Goal: Navigation & Orientation: Understand site structure

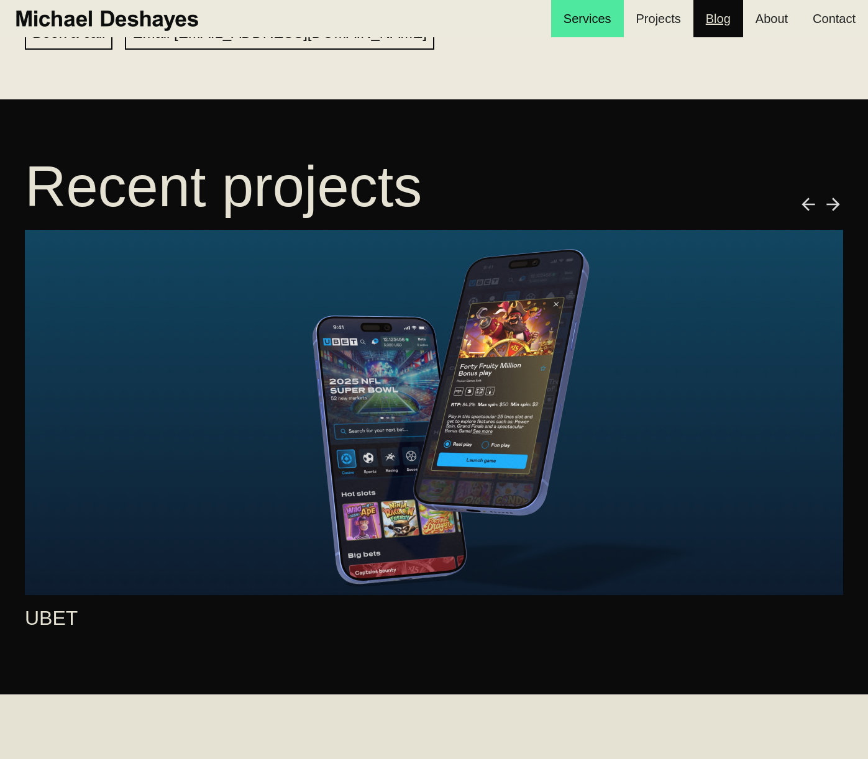
scroll to position [650, 0]
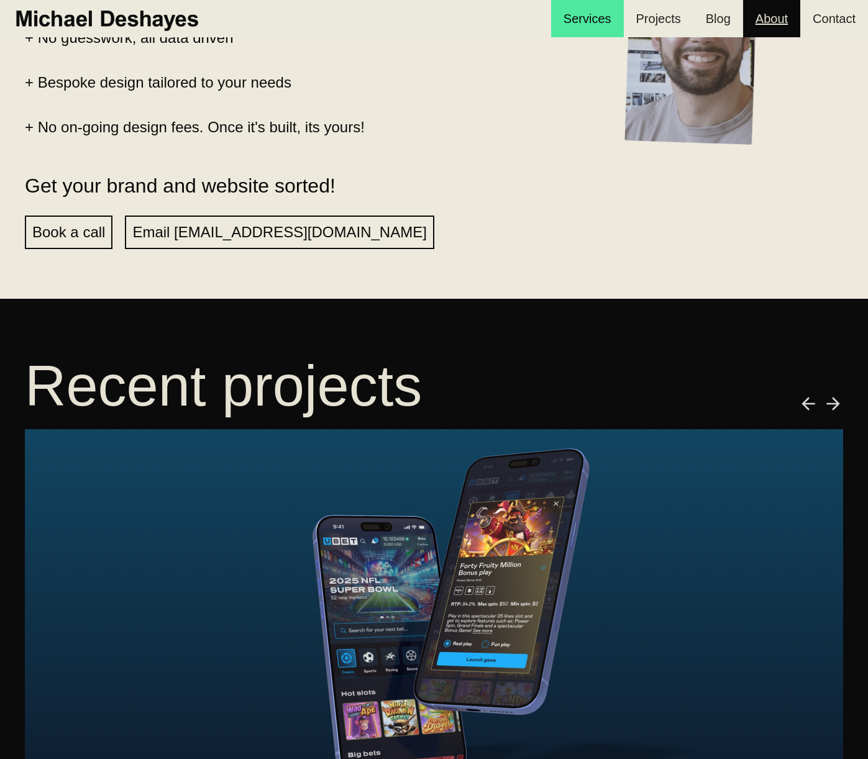
click at [761, 3] on link "About" at bounding box center [771, 18] width 57 height 37
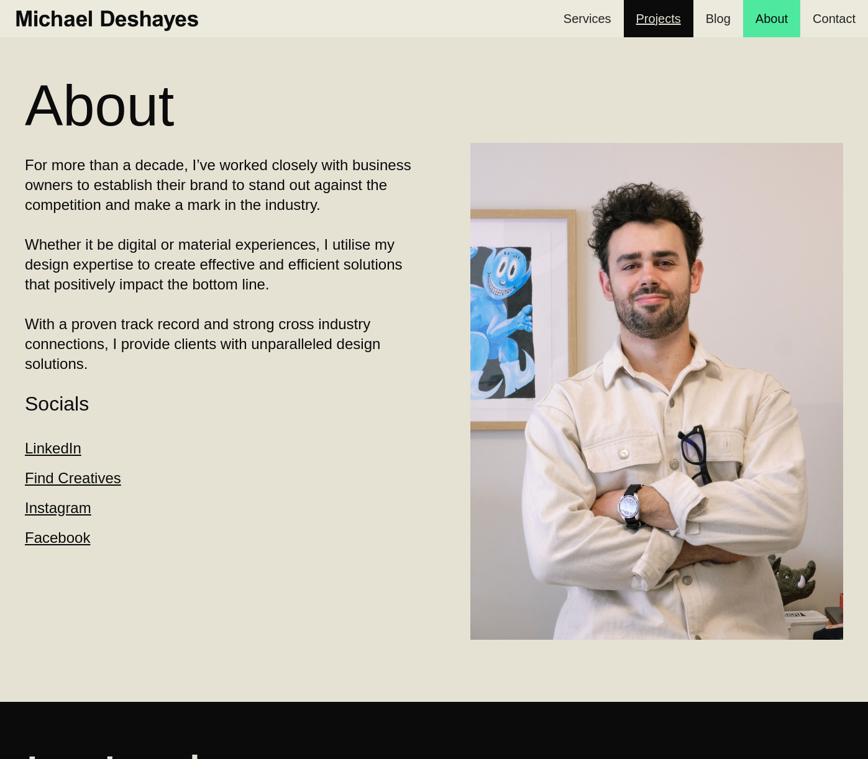
click at [681, 22] on link "Projects" at bounding box center [659, 18] width 70 height 37
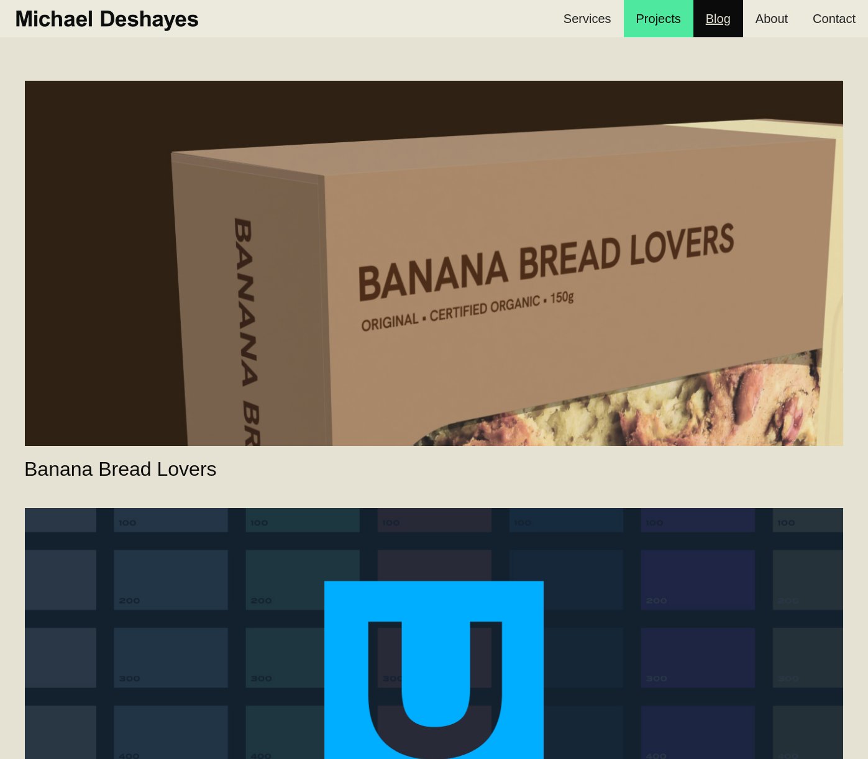
click at [696, 24] on link "Blog" at bounding box center [718, 18] width 50 height 37
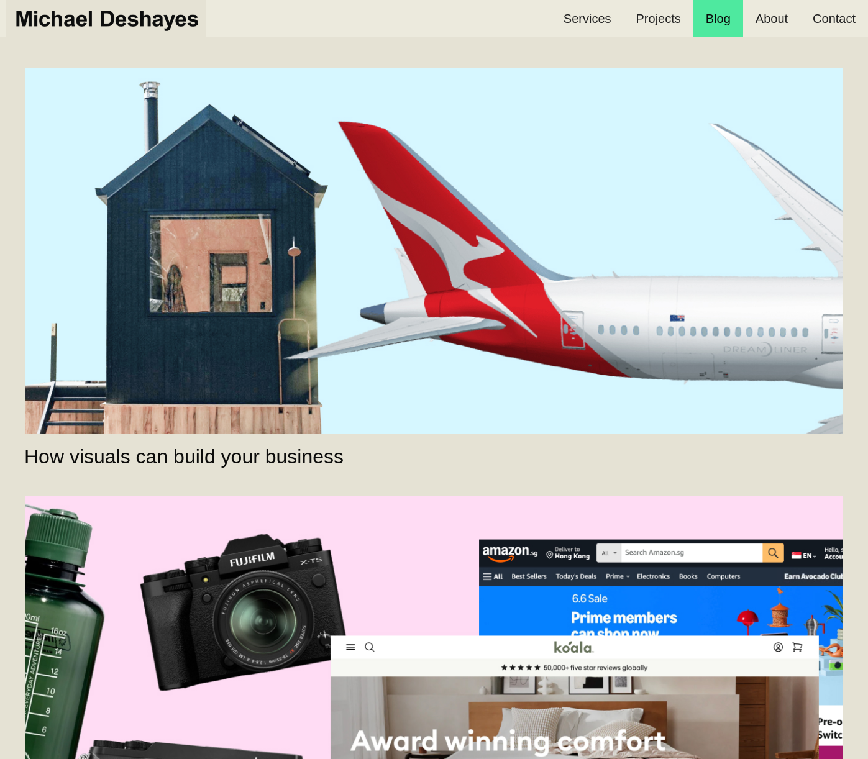
click at [127, 27] on img "home" at bounding box center [106, 18] width 188 height 27
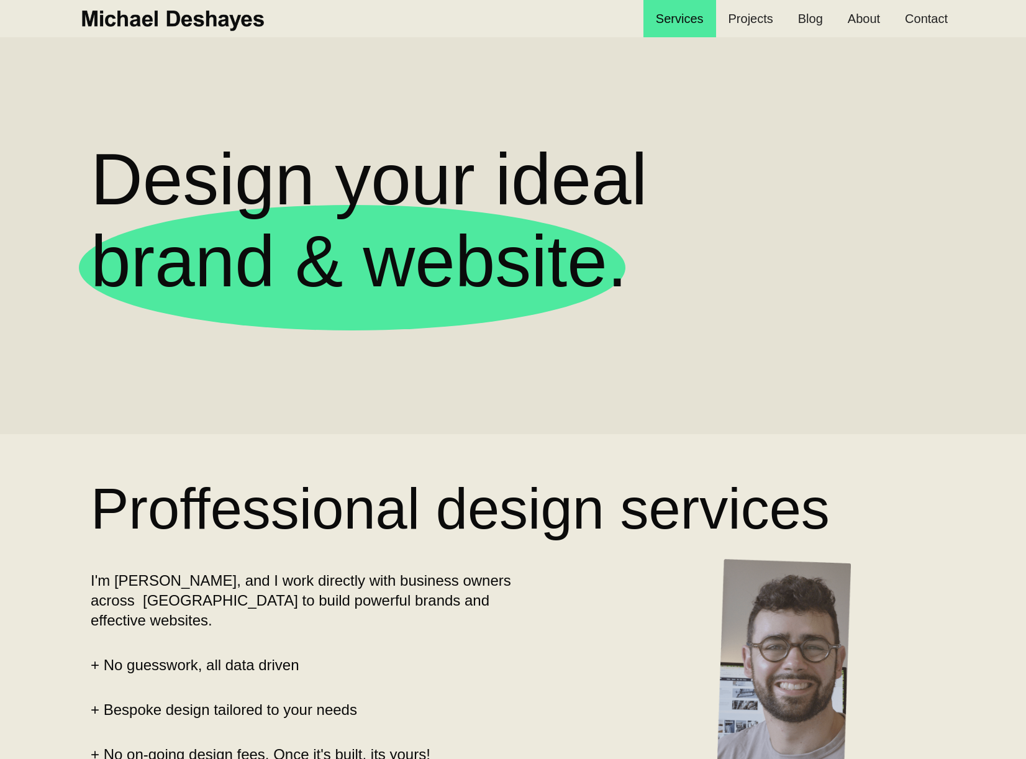
scroll to position [48, 0]
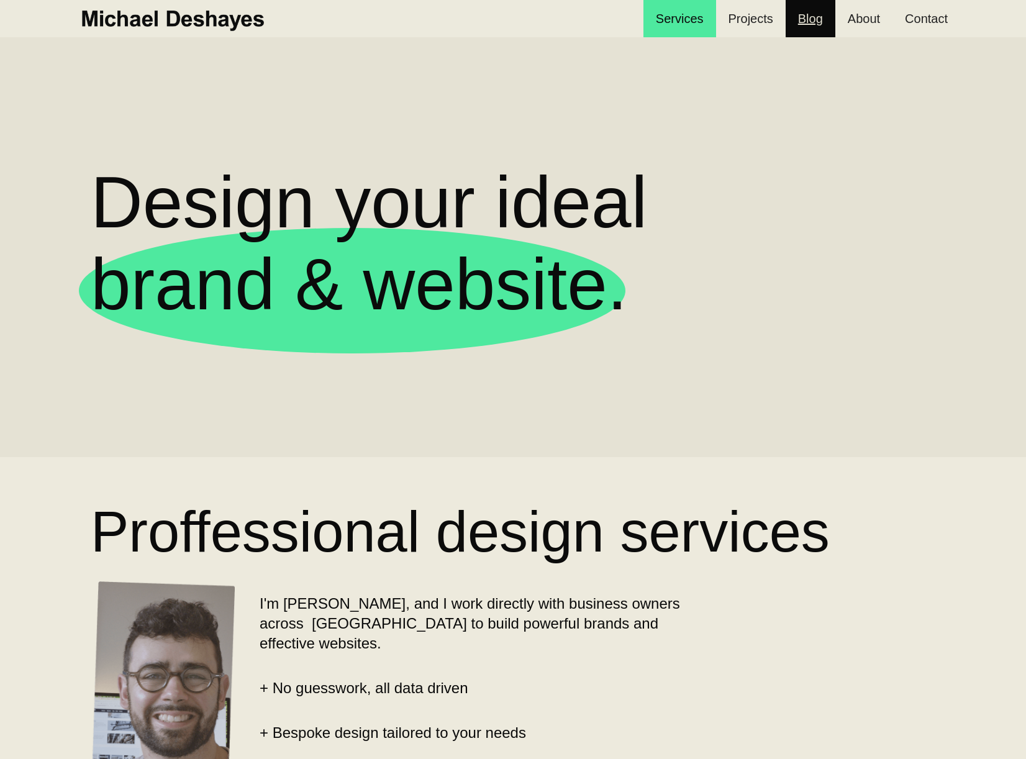
click at [824, 12] on link "Blog" at bounding box center [811, 18] width 50 height 37
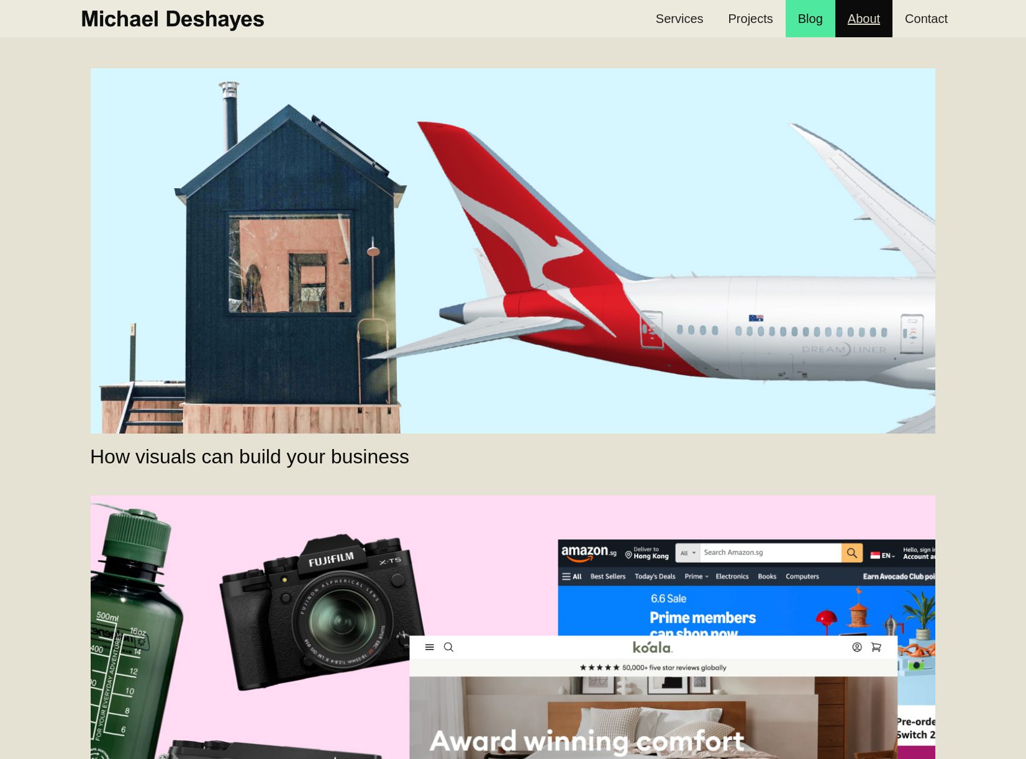
click at [868, 35] on link "About" at bounding box center [863, 18] width 57 height 37
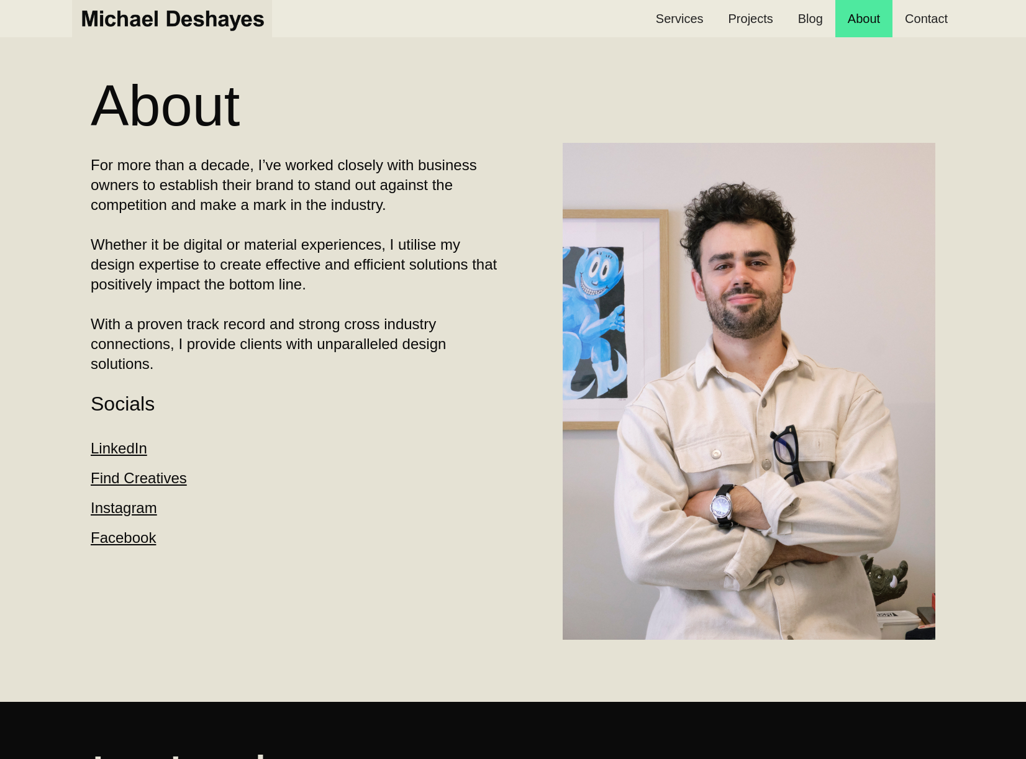
click at [197, 25] on img "home" at bounding box center [172, 18] width 188 height 27
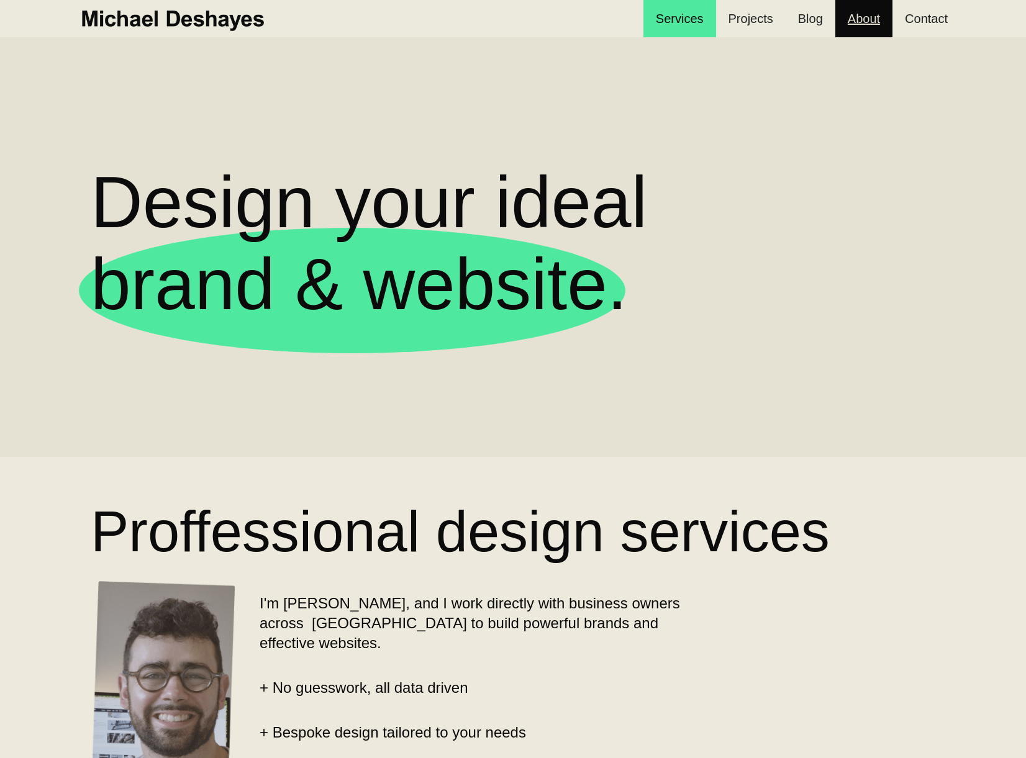
click at [868, 10] on link "About" at bounding box center [863, 18] width 57 height 37
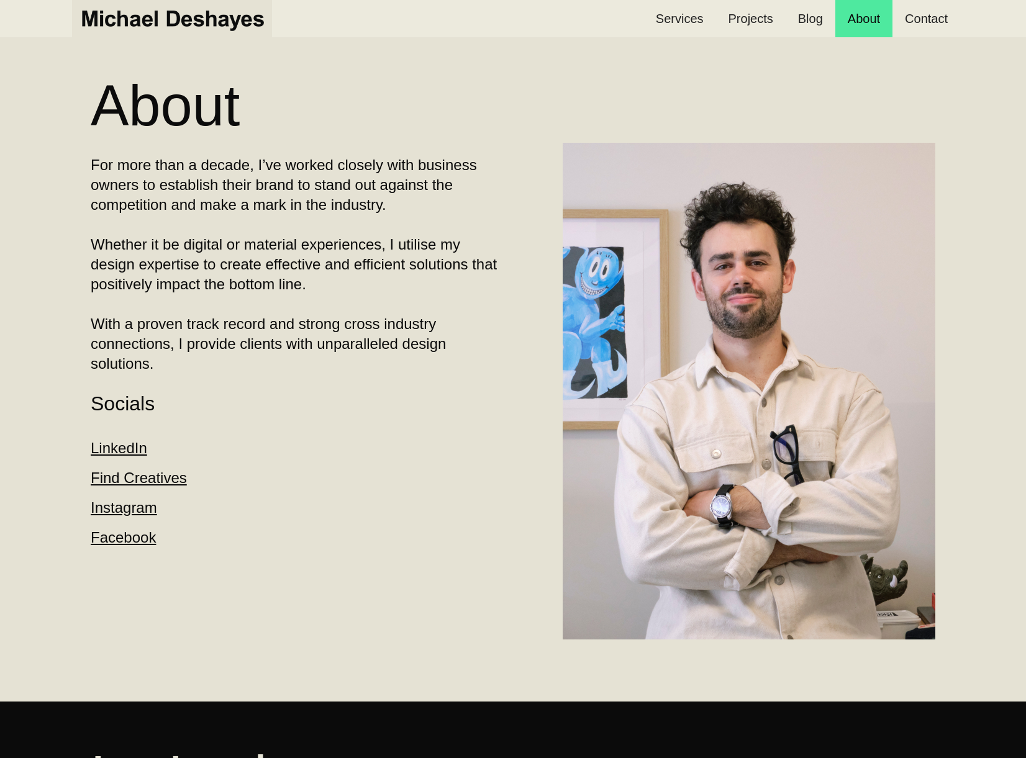
click at [239, 32] on link "home" at bounding box center [172, 18] width 200 height 37
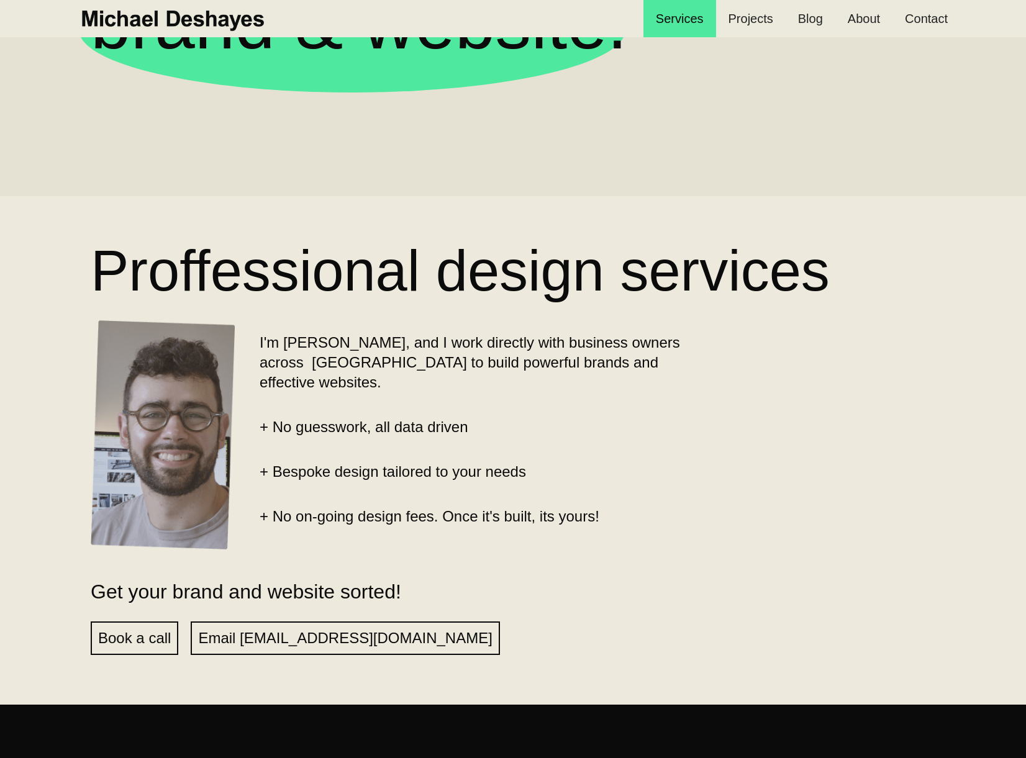
scroll to position [214, 0]
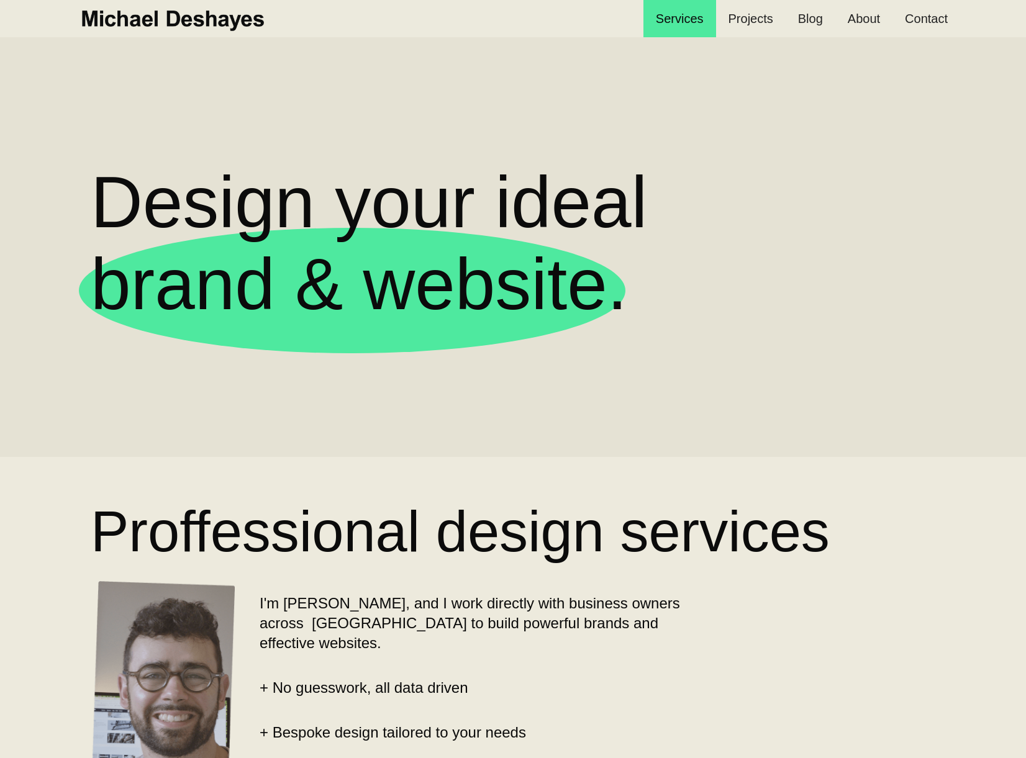
scroll to position [213, 0]
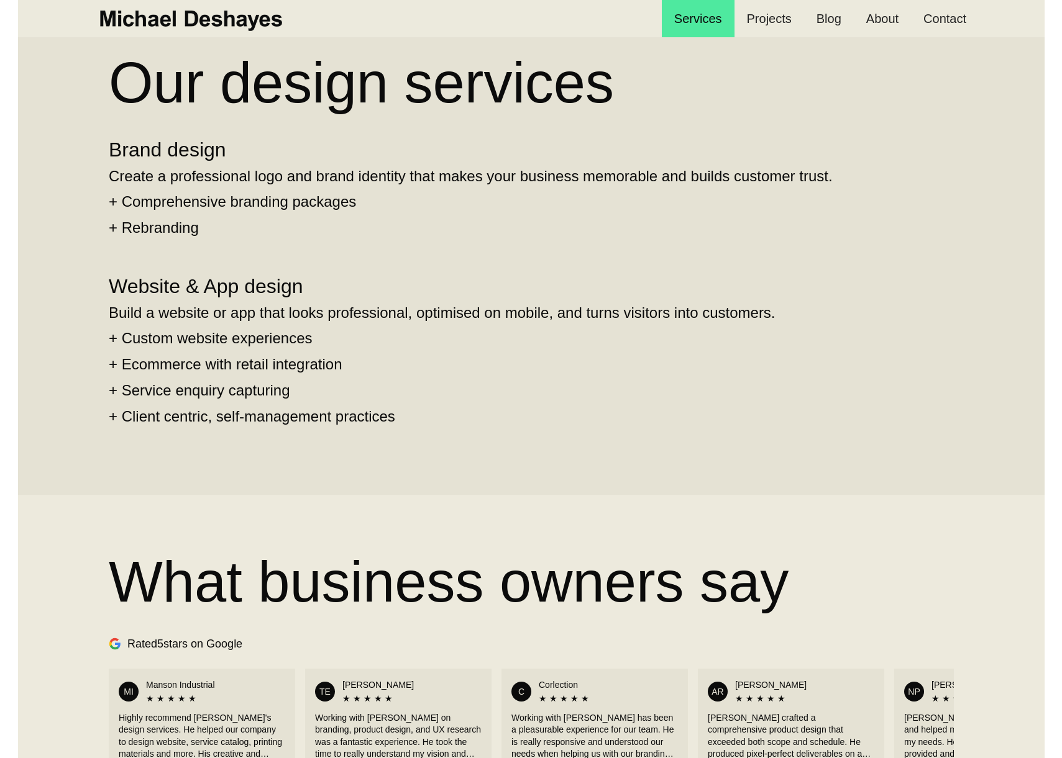
scroll to position [1319, 0]
